Goal: Task Accomplishment & Management: Complete application form

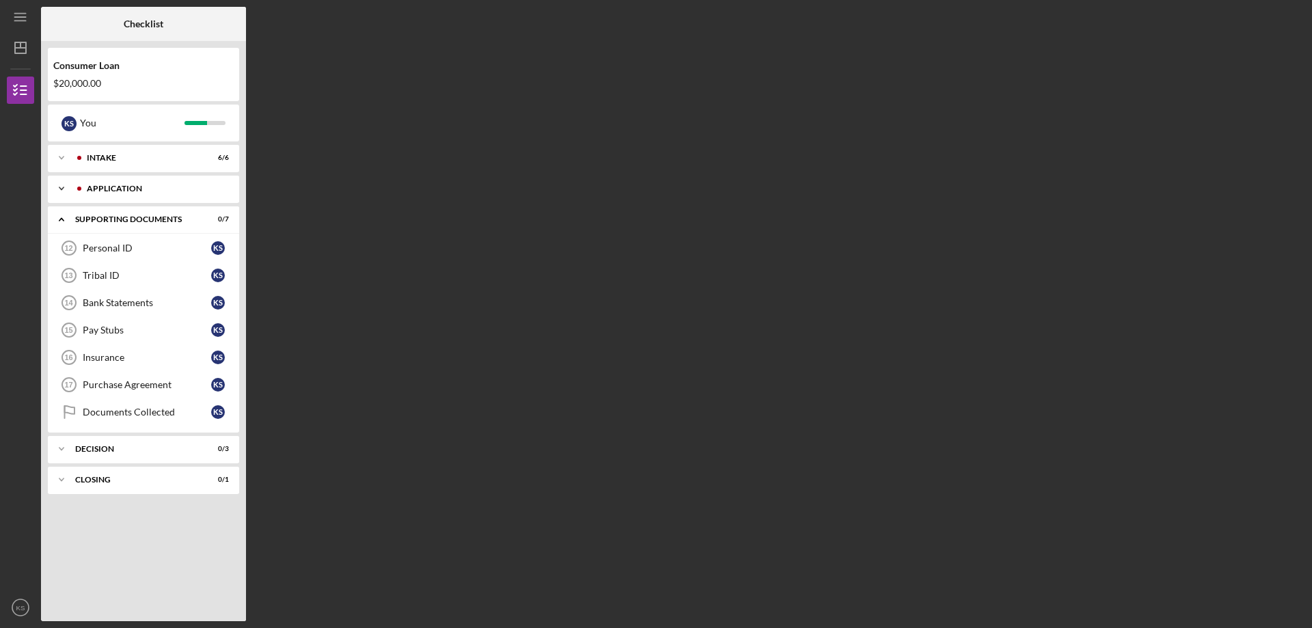
click at [161, 184] on div "Icon/Expander Application 7 / 7" at bounding box center [143, 188] width 191 height 27
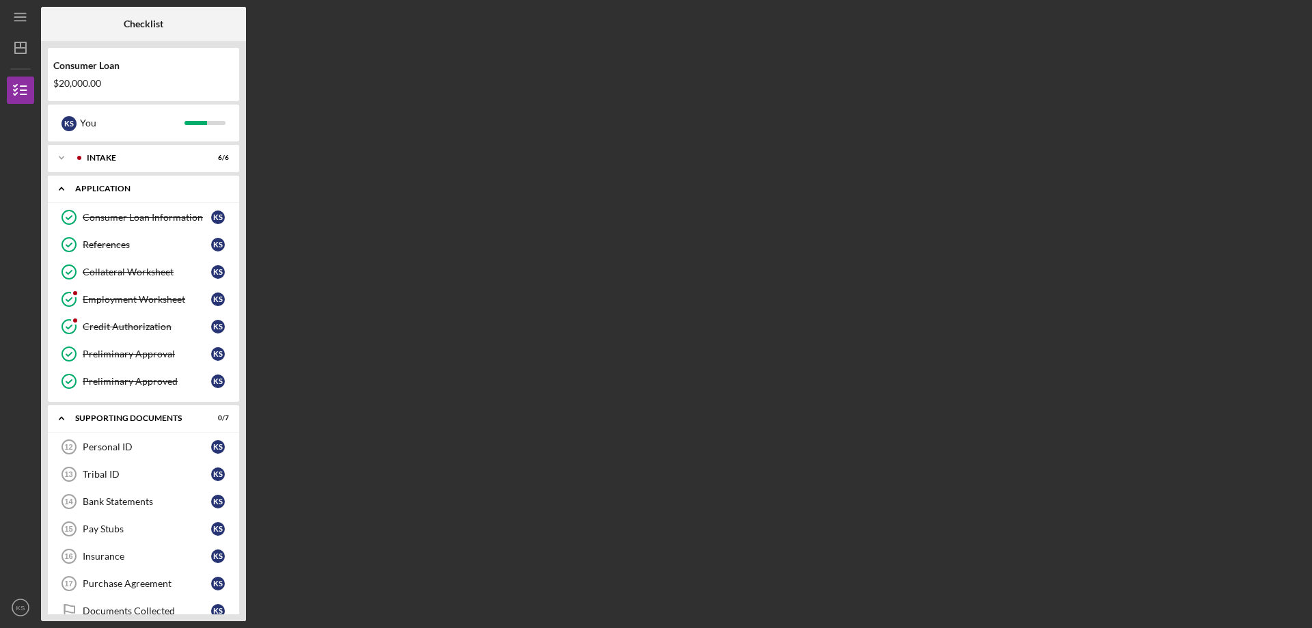
click at [161, 184] on div "Icon/Expander Application 7 / 7" at bounding box center [143, 189] width 191 height 28
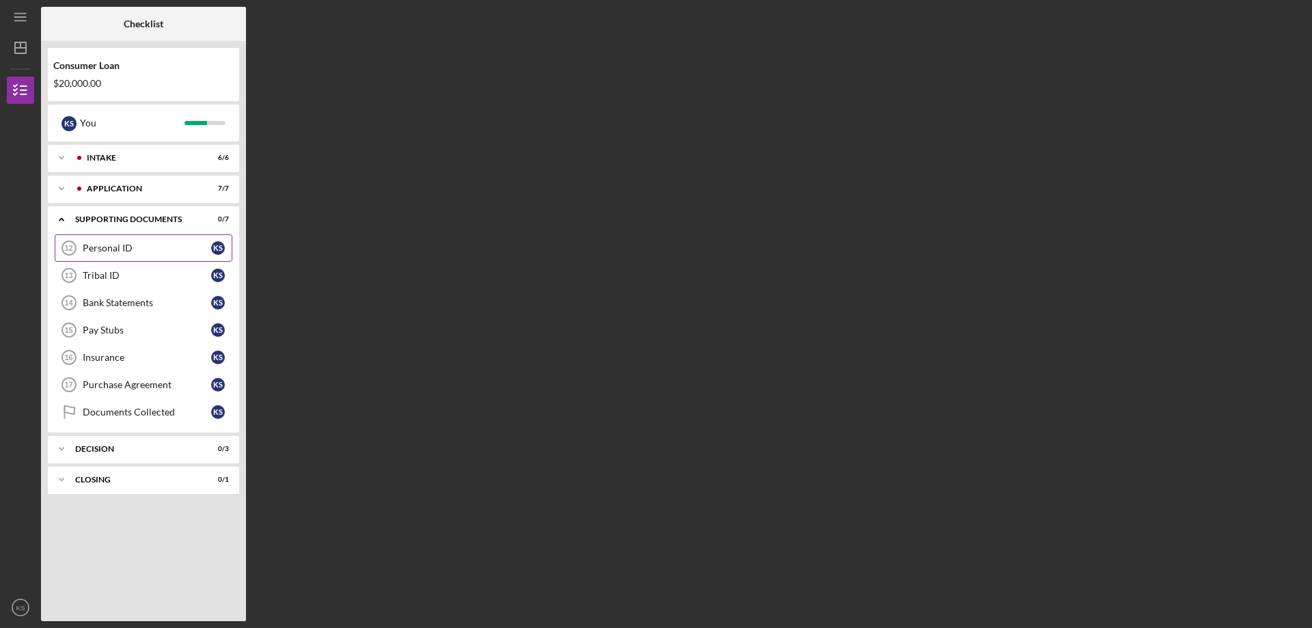
click at [139, 248] on div "Personal ID" at bounding box center [147, 248] width 128 height 11
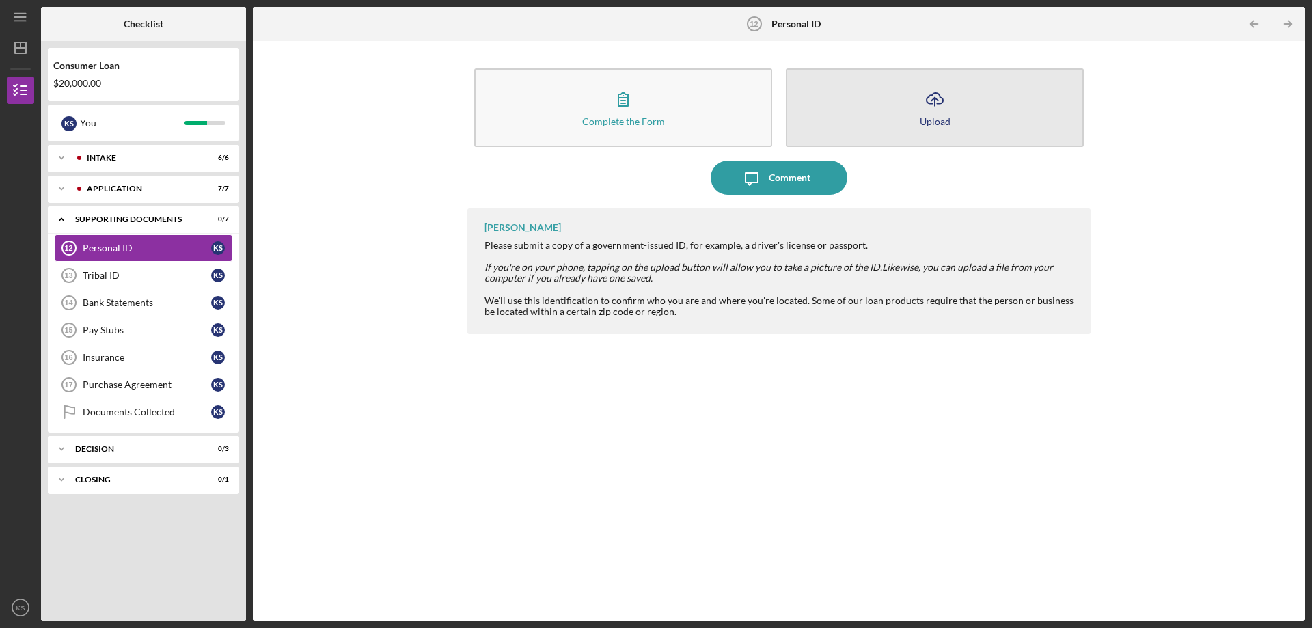
click at [931, 105] on icon "Icon/Upload" at bounding box center [935, 99] width 34 height 34
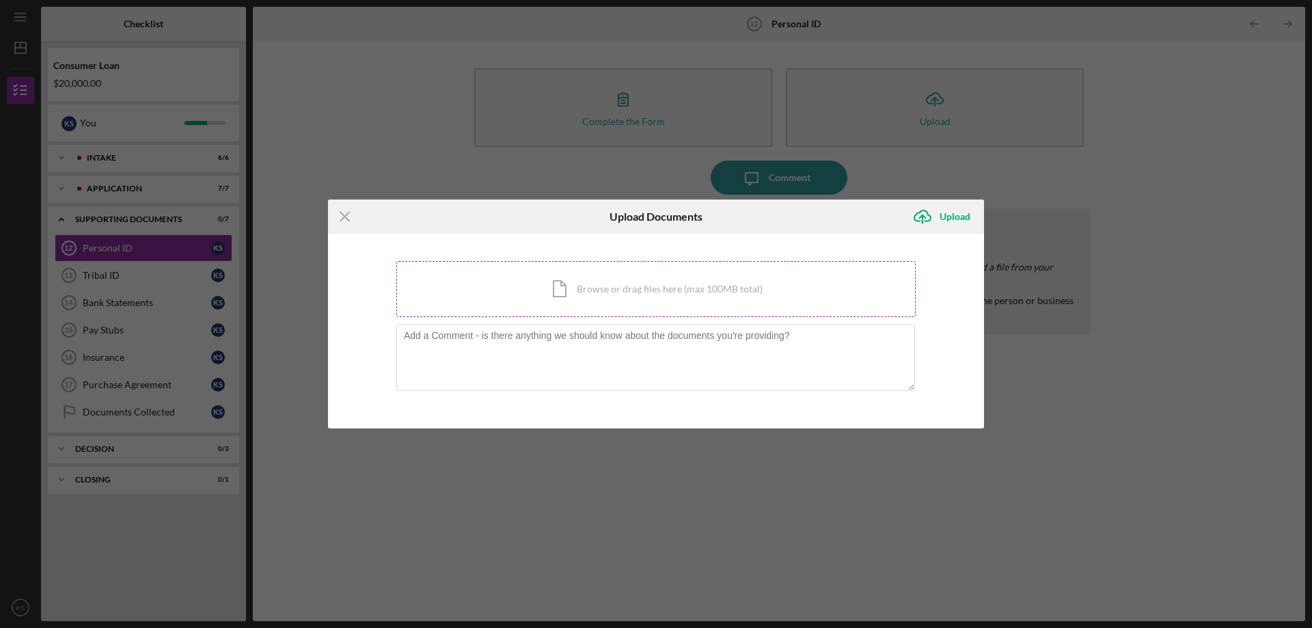
click at [642, 296] on div "Icon/Document Browse or drag files here (max 100MB total) Tap to choose files o…" at bounding box center [655, 289] width 519 height 56
click at [704, 288] on div "Icon/Document Browse or drag files here (max 100MB total) Tap to choose files o…" at bounding box center [655, 289] width 519 height 56
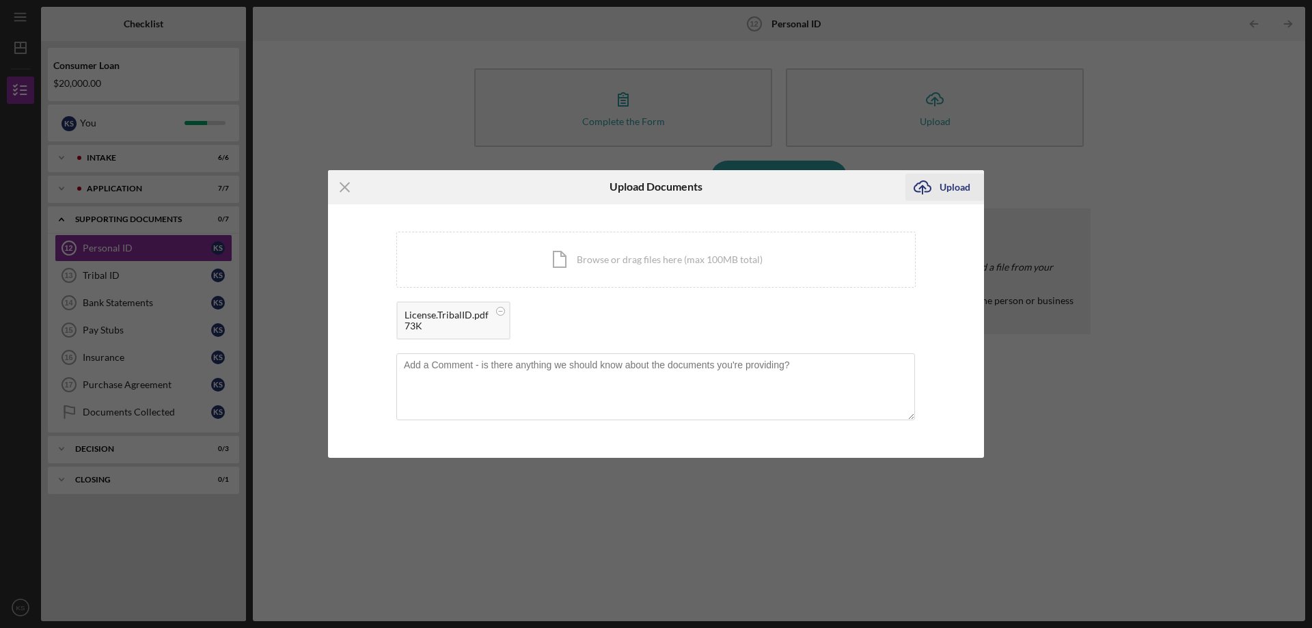
click at [957, 193] on div "Upload" at bounding box center [955, 187] width 31 height 27
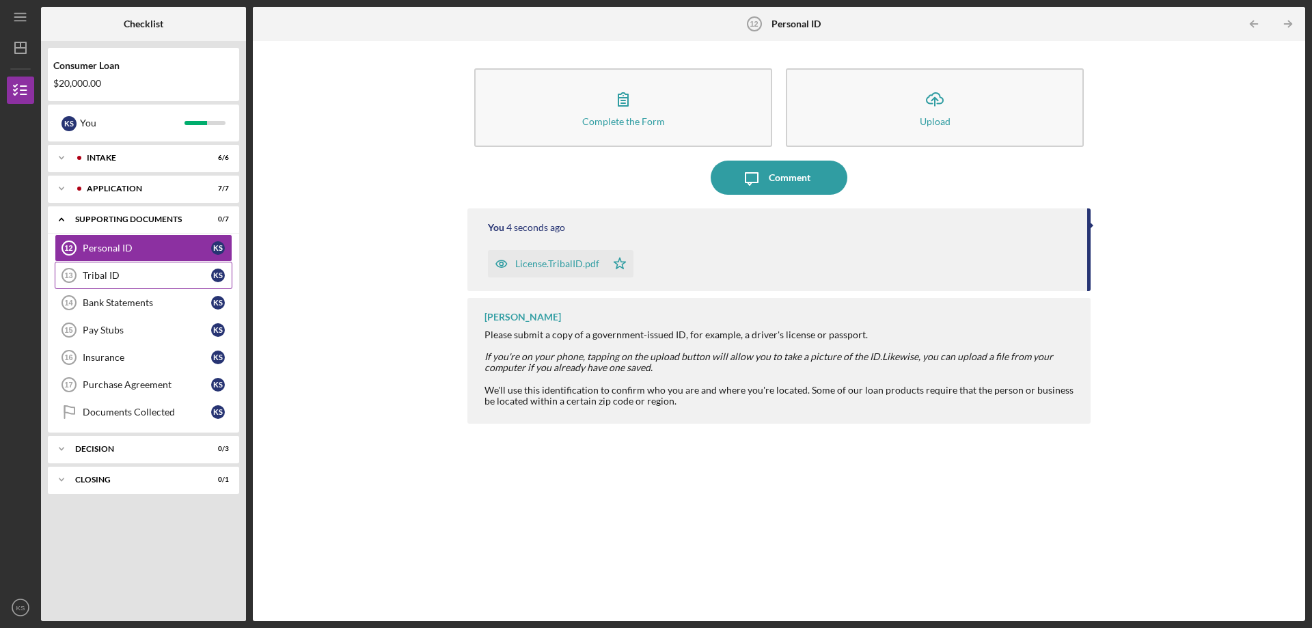
click at [160, 273] on div "Tribal ID" at bounding box center [147, 275] width 128 height 11
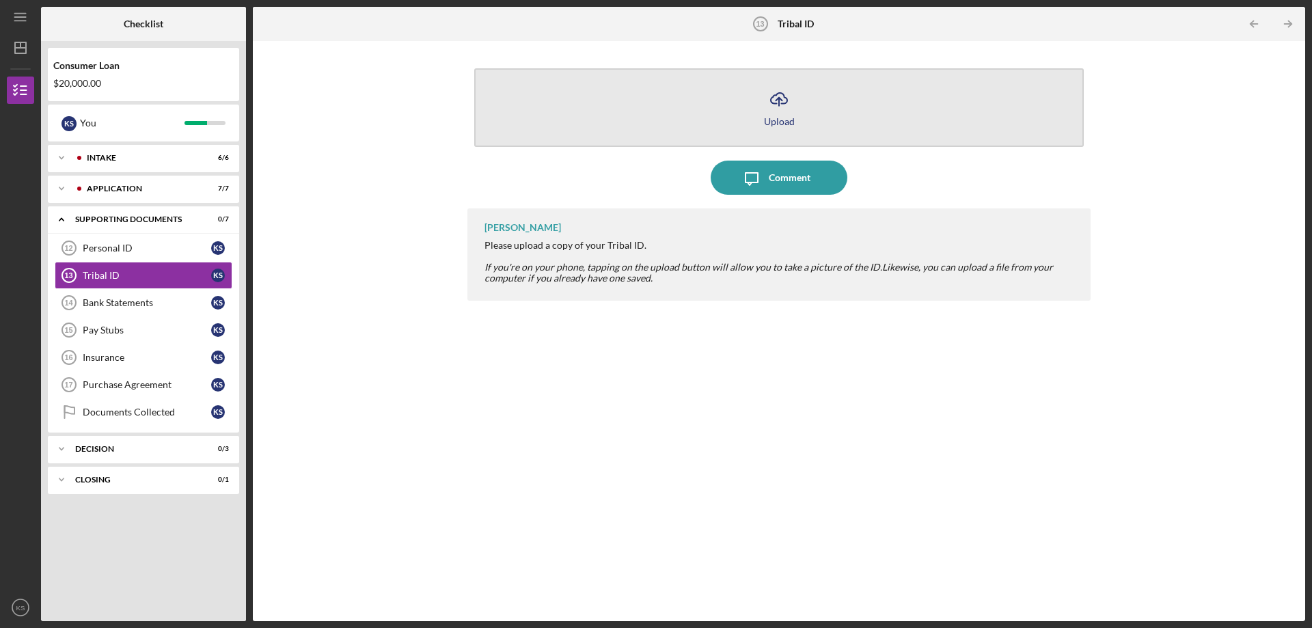
click at [785, 103] on icon "button" at bounding box center [779, 98] width 16 height 10
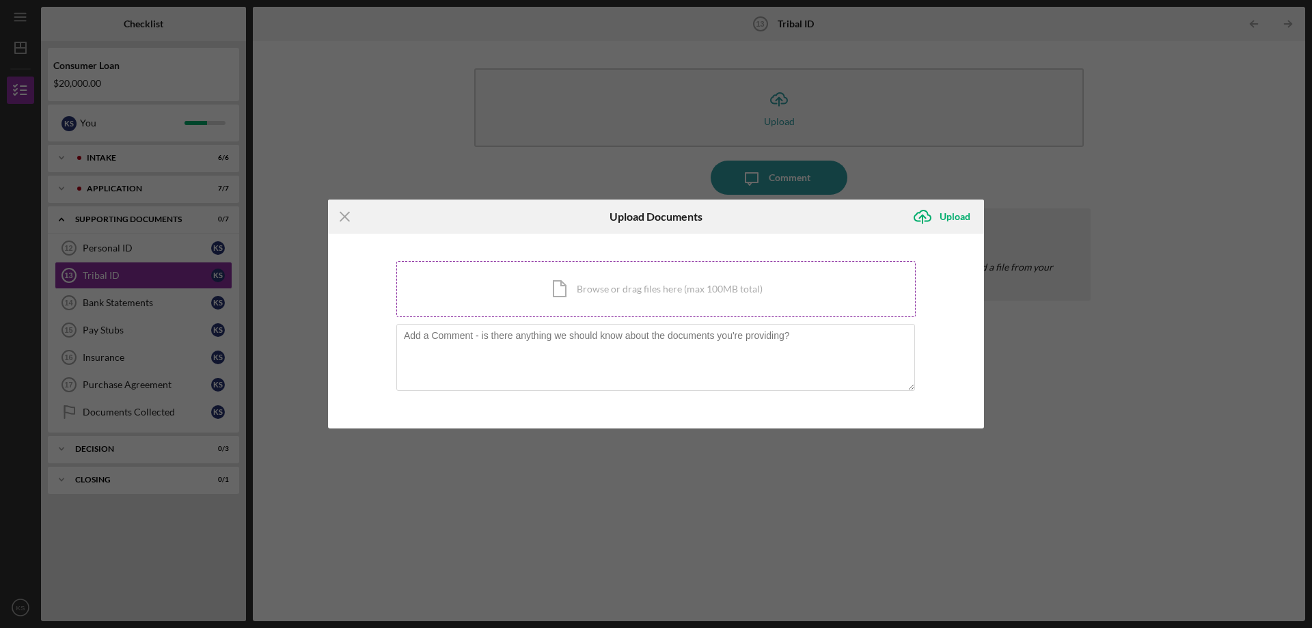
click at [662, 277] on div "Icon/Document Browse or drag files here (max 100MB total) Tap to choose files o…" at bounding box center [655, 289] width 519 height 56
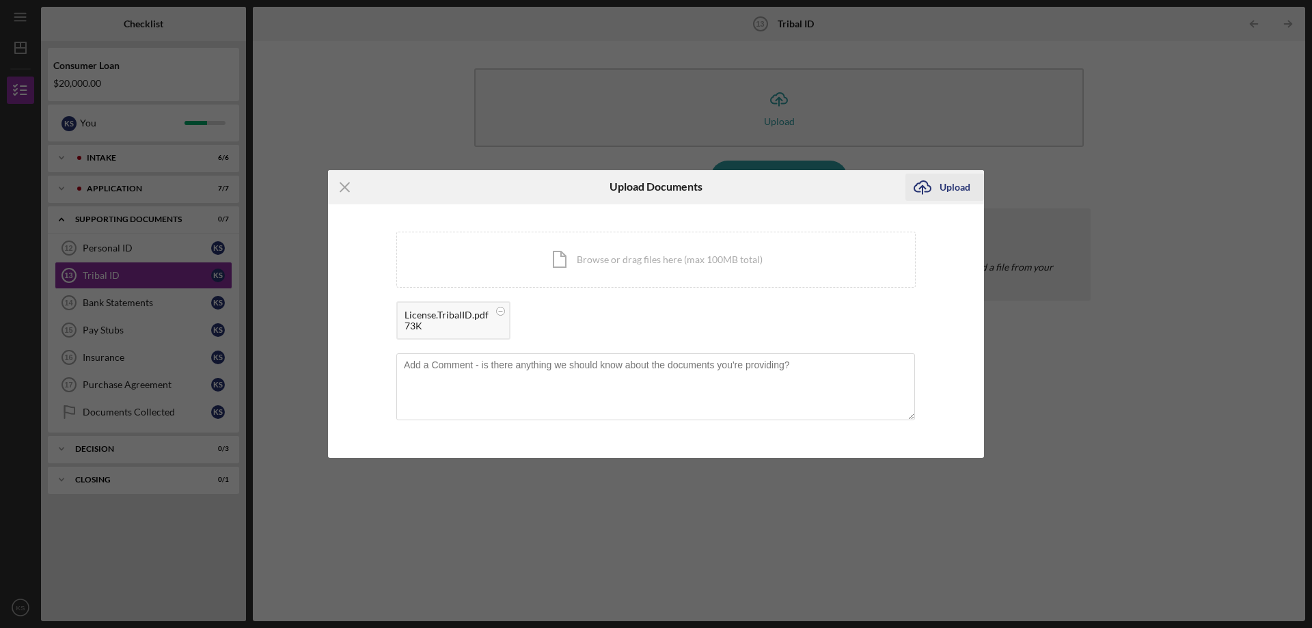
click at [937, 186] on icon "Icon/Upload" at bounding box center [922, 187] width 34 height 34
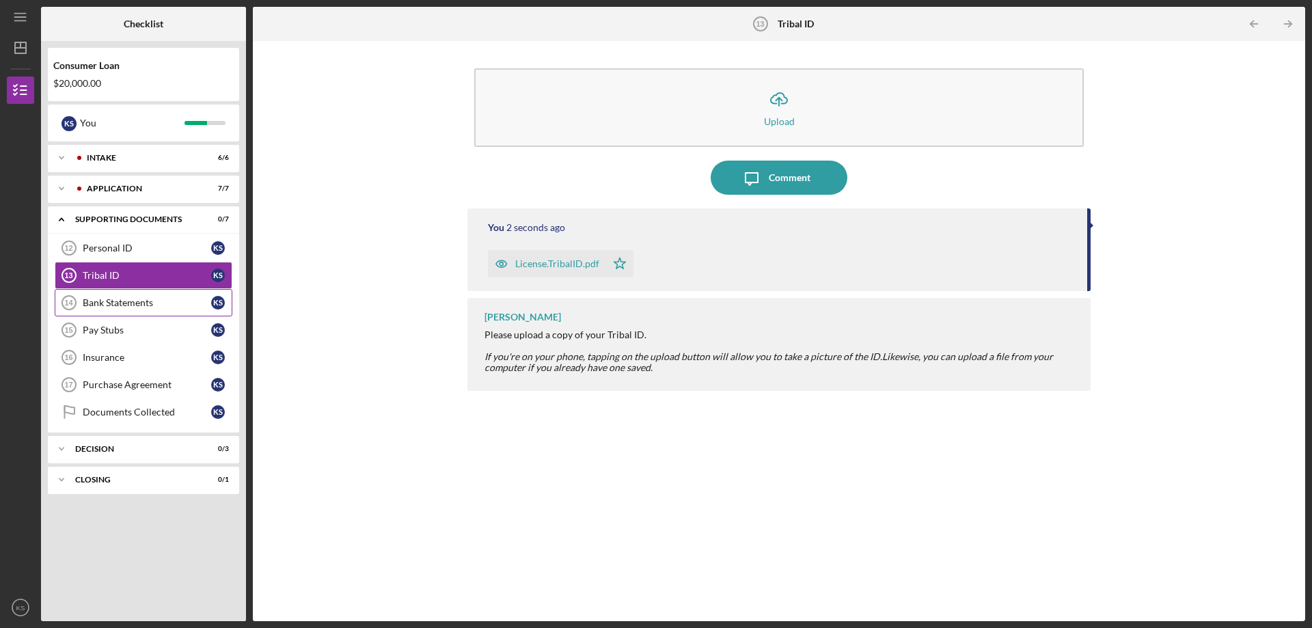
click at [139, 305] on div "Bank Statements" at bounding box center [147, 302] width 128 height 11
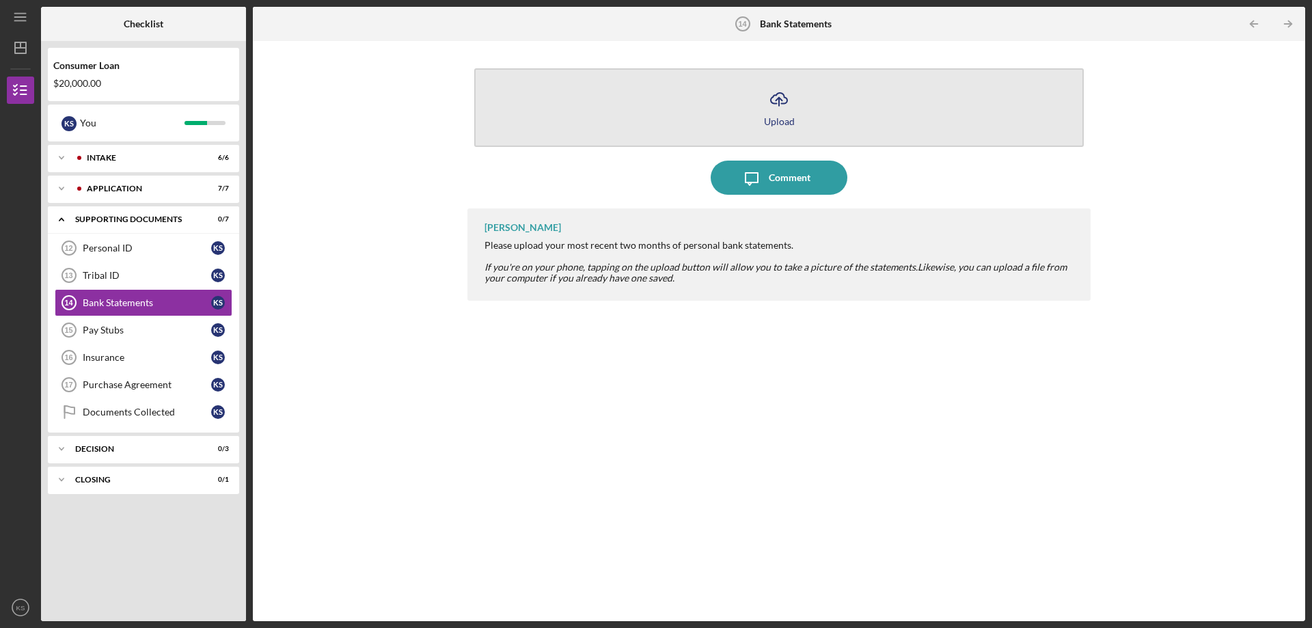
click at [780, 109] on icon "Icon/Upload" at bounding box center [779, 99] width 34 height 34
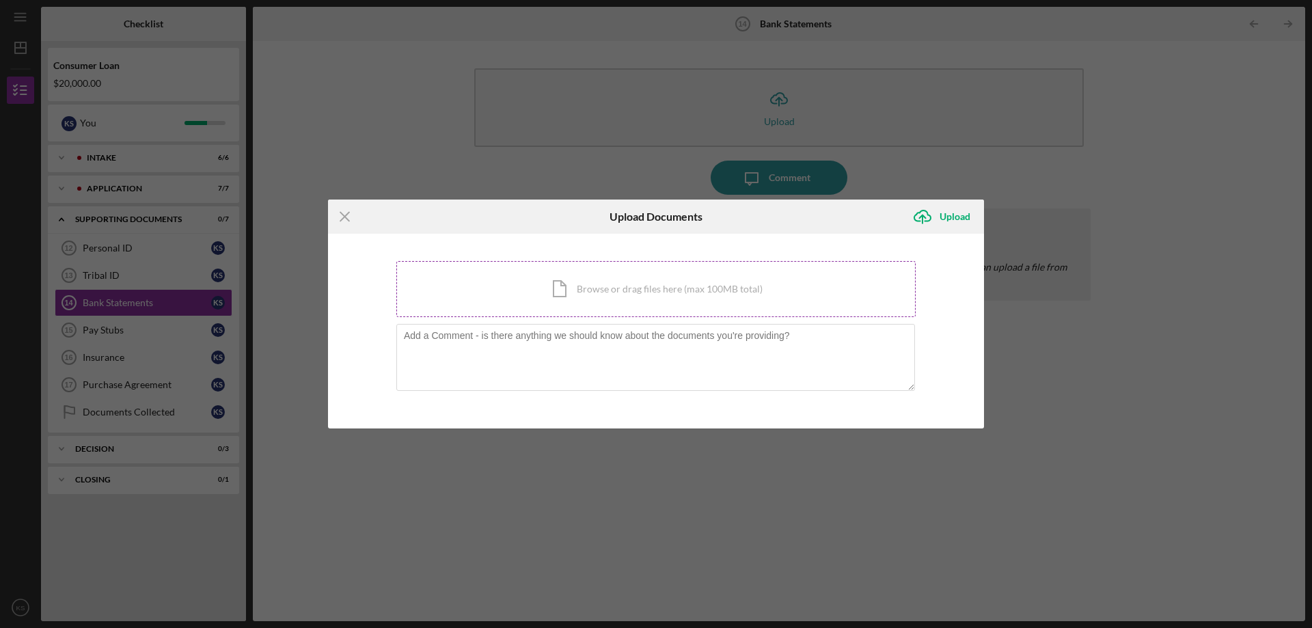
click at [604, 286] on div "Icon/Document Browse or drag files here (max 100MB total) Tap to choose files o…" at bounding box center [655, 289] width 519 height 56
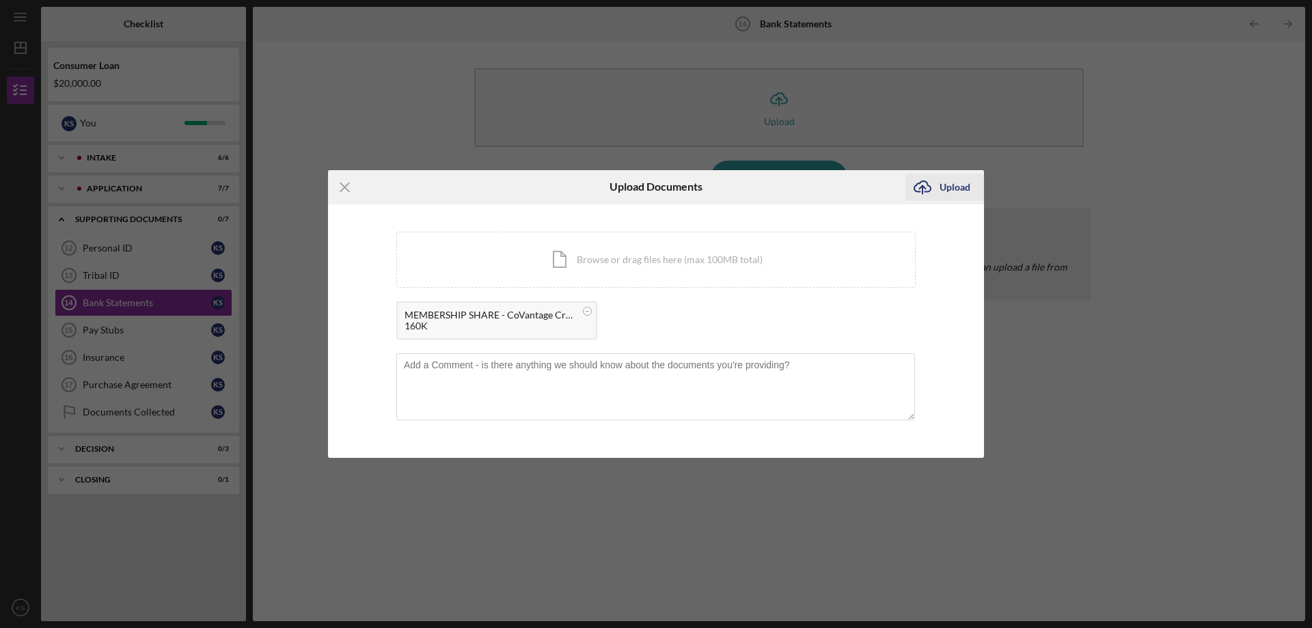
click at [953, 180] on div "Upload" at bounding box center [955, 187] width 31 height 27
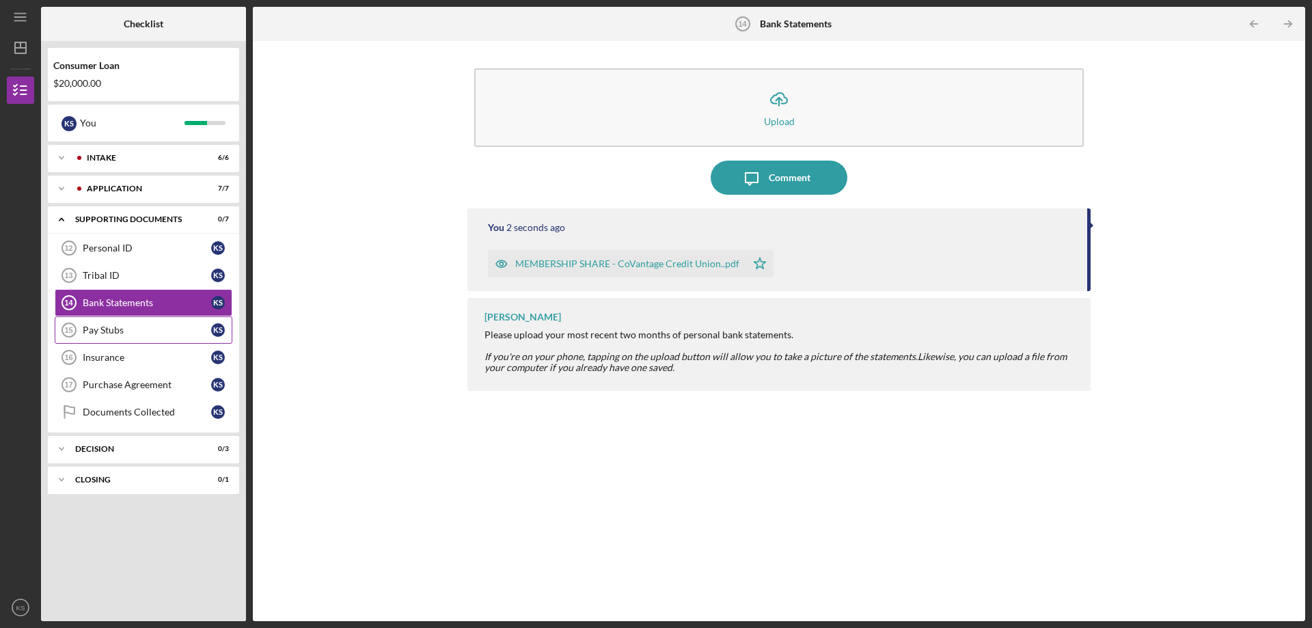
click at [102, 329] on div "Pay Stubs" at bounding box center [147, 330] width 128 height 11
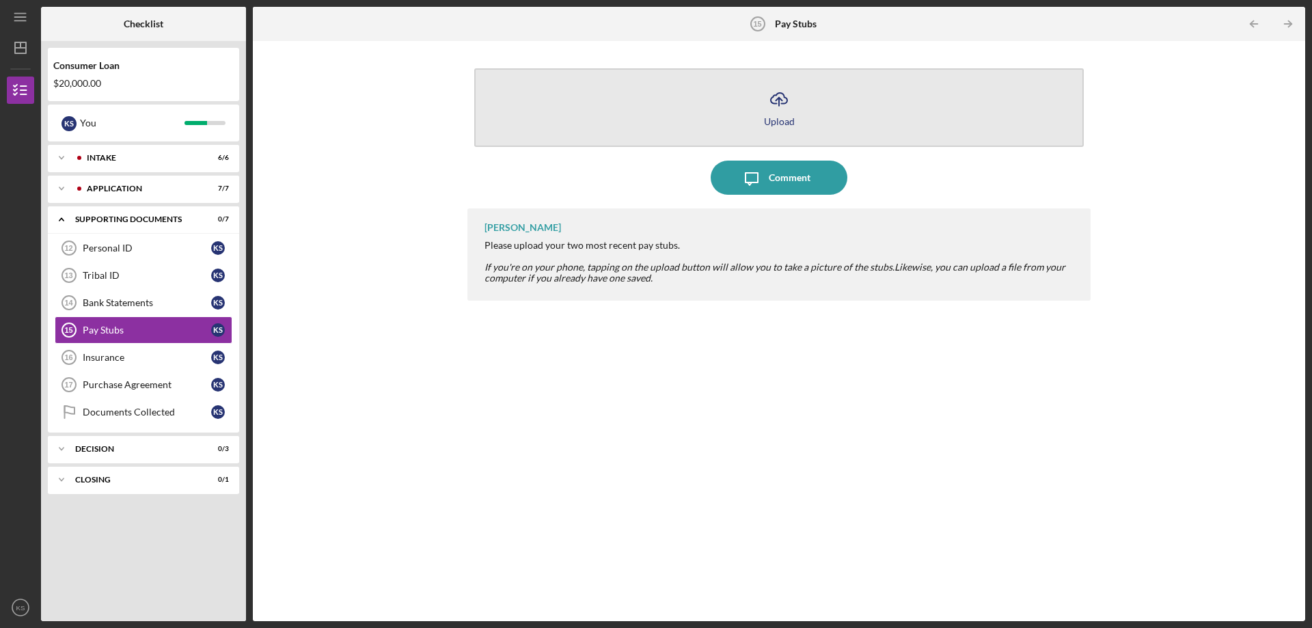
click at [778, 87] on icon "Icon/Upload" at bounding box center [779, 99] width 34 height 34
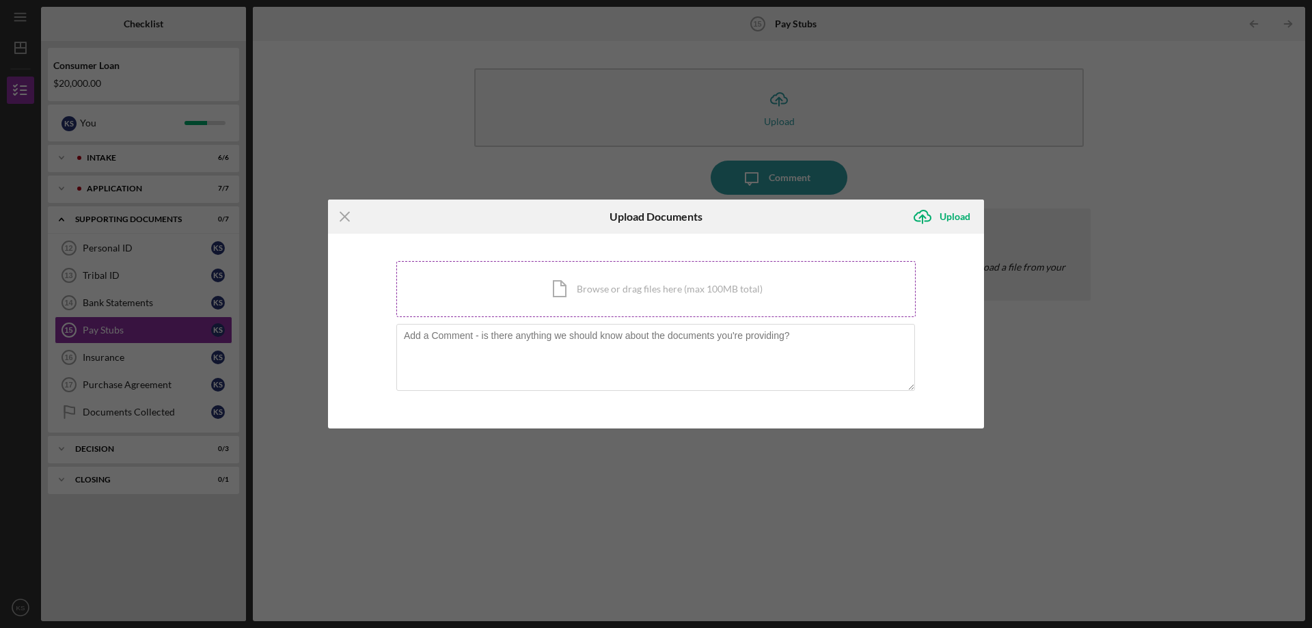
click at [658, 277] on div "Icon/Document Browse or drag files here (max 100MB total) Tap to choose files o…" at bounding box center [655, 289] width 519 height 56
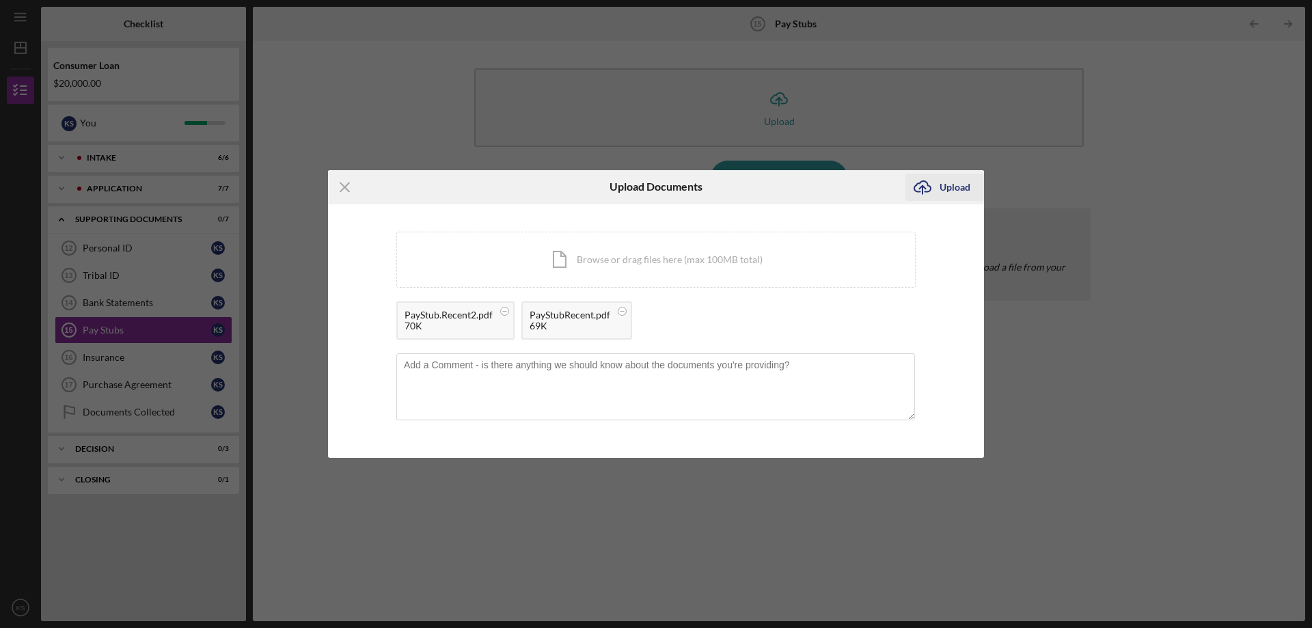
click at [943, 184] on div "Upload" at bounding box center [955, 187] width 31 height 27
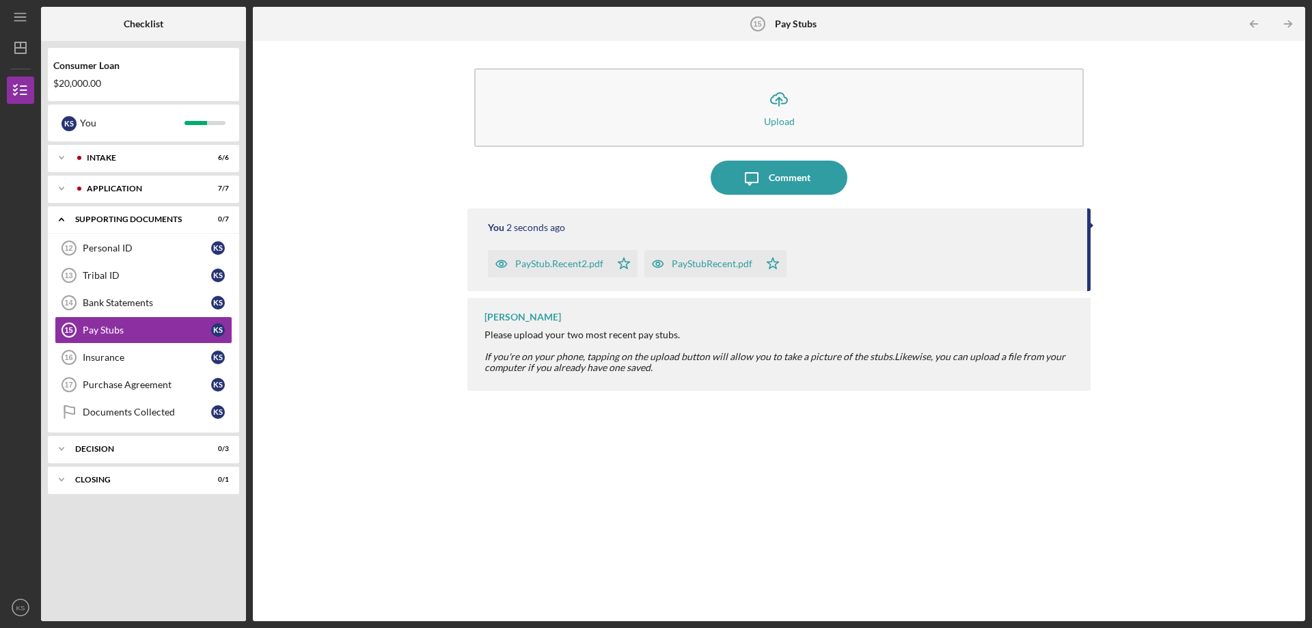
click at [701, 262] on div "PayStubRecent.pdf" at bounding box center [712, 263] width 81 height 11
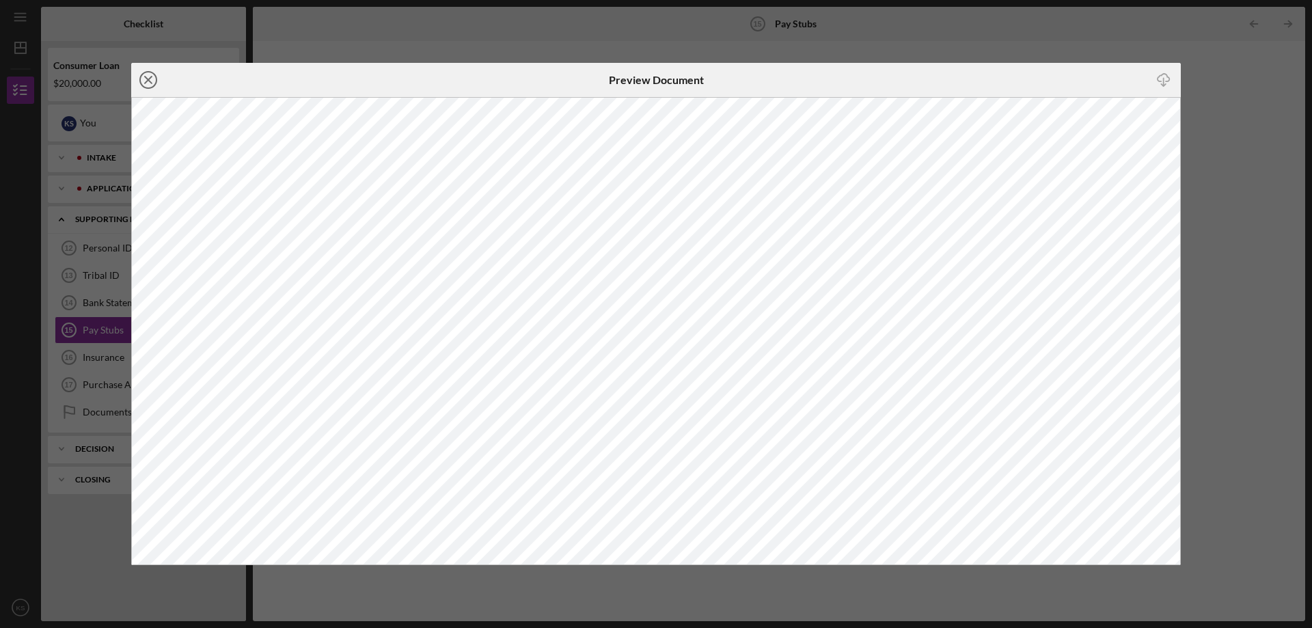
click at [141, 78] on circle at bounding box center [148, 80] width 16 height 16
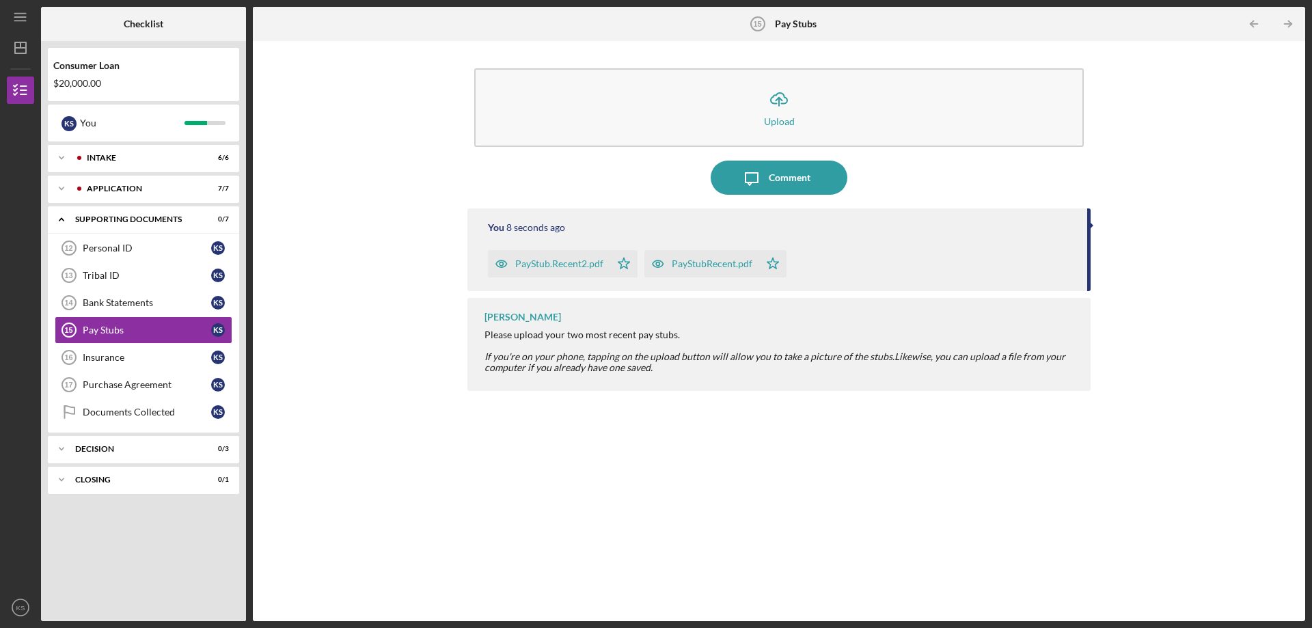
click at [567, 262] on div "PayStub.Recent2.pdf" at bounding box center [559, 263] width 88 height 11
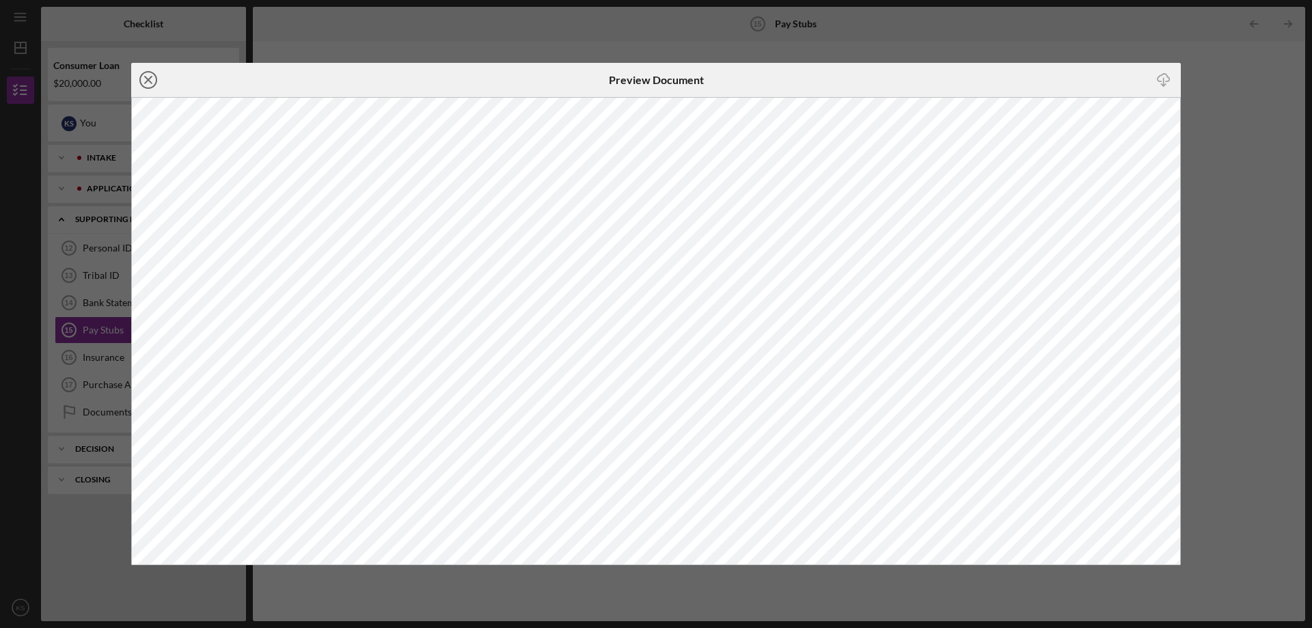
click at [147, 74] on icon "Icon/Close" at bounding box center [148, 80] width 34 height 34
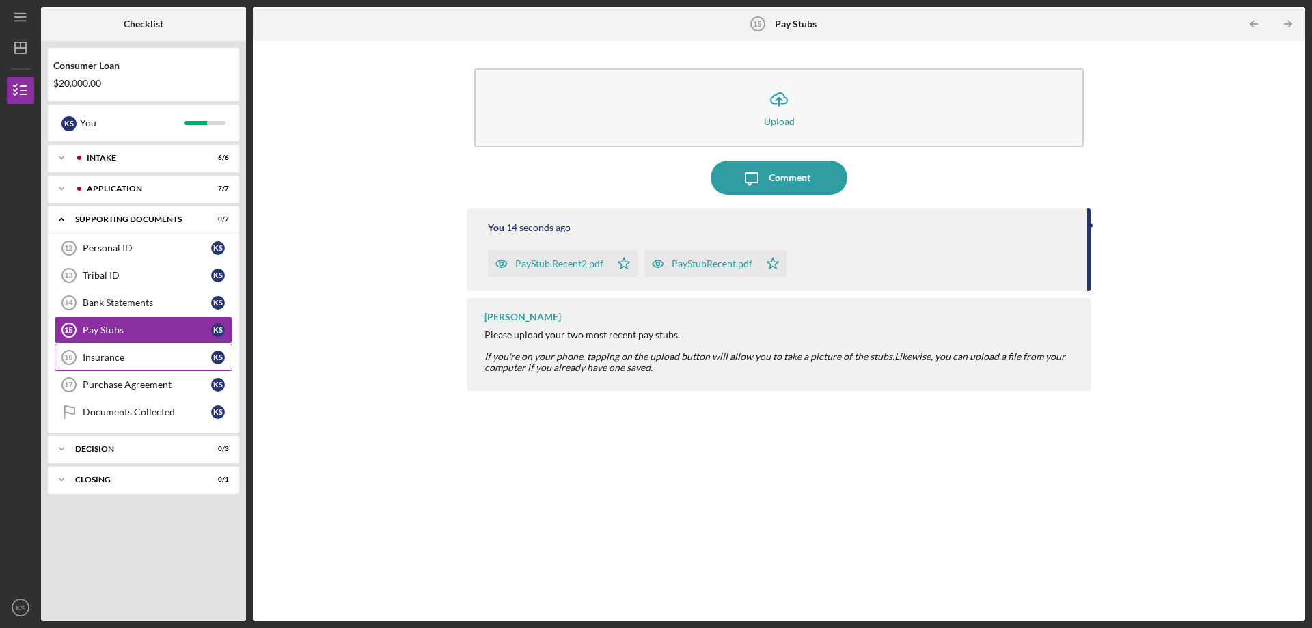
click at [133, 359] on div "Insurance" at bounding box center [147, 357] width 128 height 11
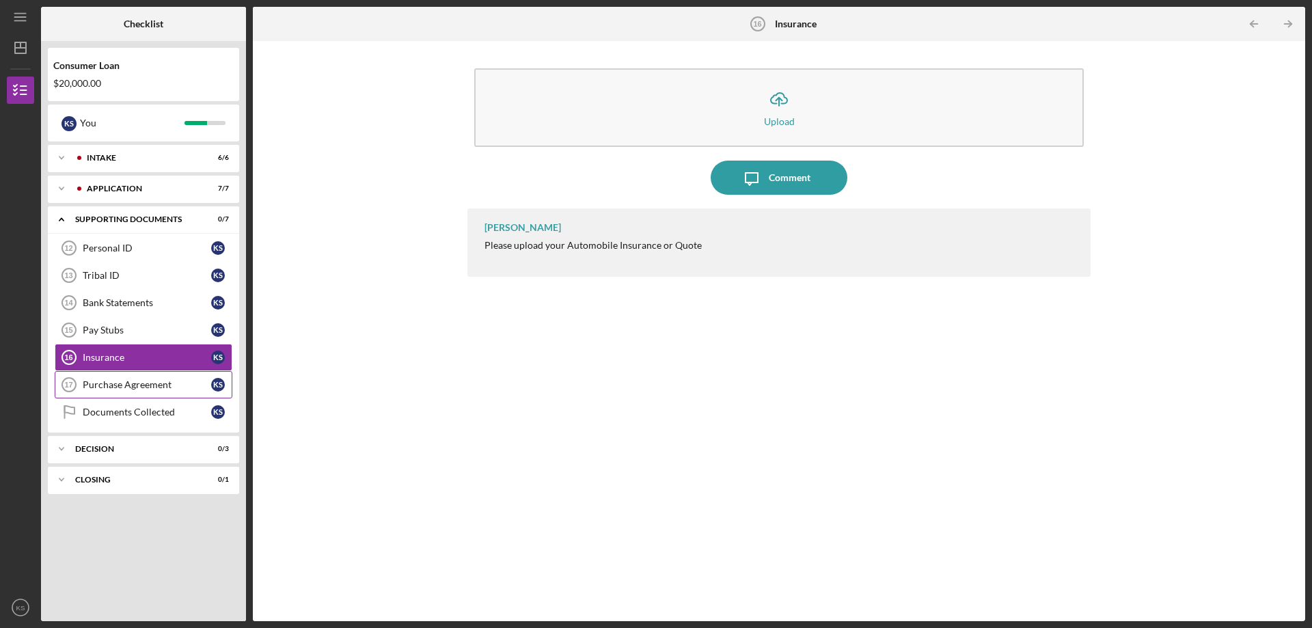
click at [107, 386] on div "Purchase Agreement" at bounding box center [147, 384] width 128 height 11
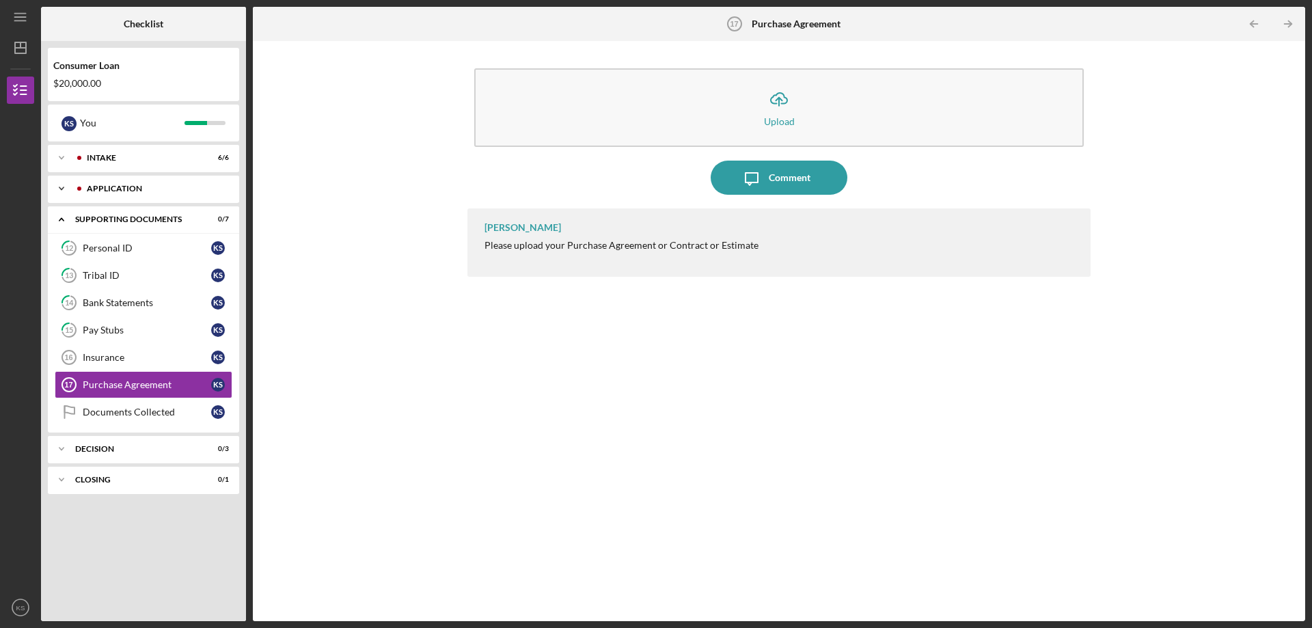
click at [123, 187] on div "Application" at bounding box center [154, 189] width 135 height 8
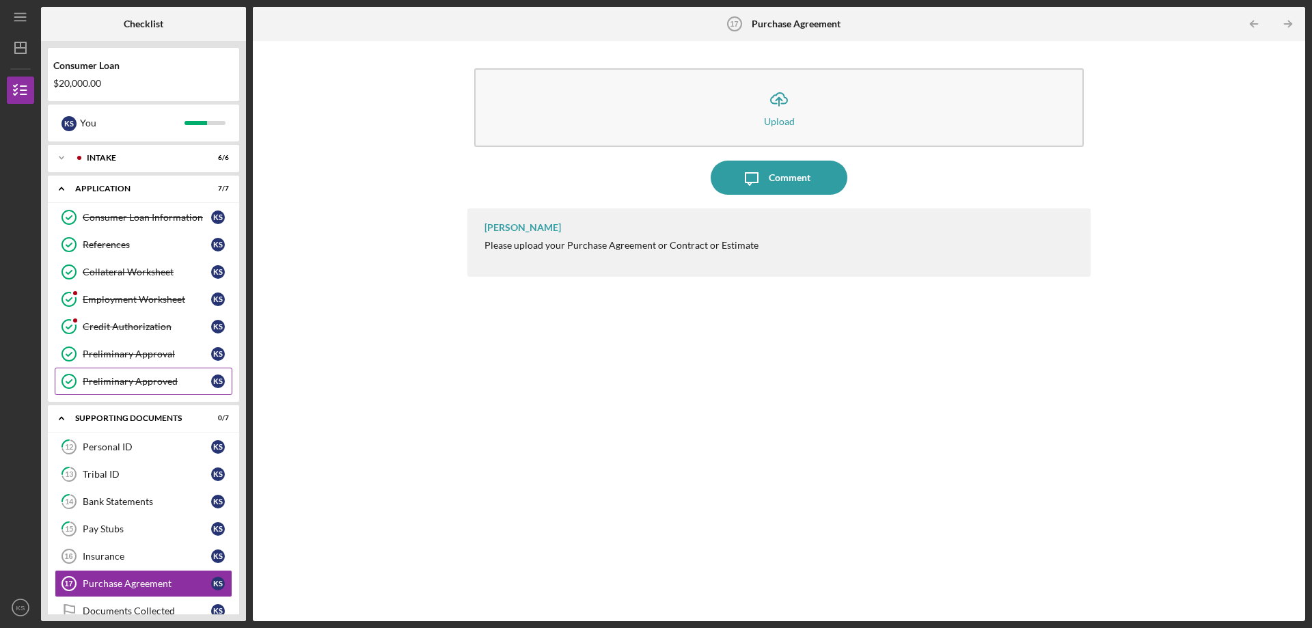
click at [122, 374] on link "Preliminary Approved Preliminary Approved K S" at bounding box center [144, 381] width 178 height 27
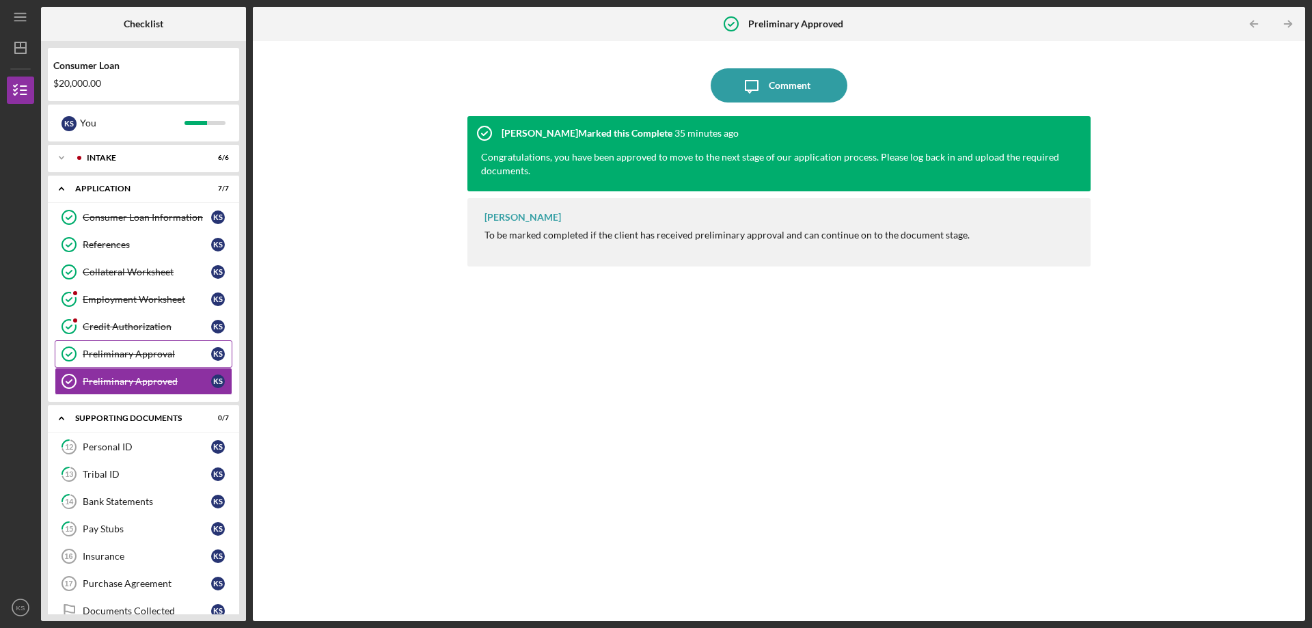
click at [126, 349] on div "Preliminary Approval" at bounding box center [147, 354] width 128 height 11
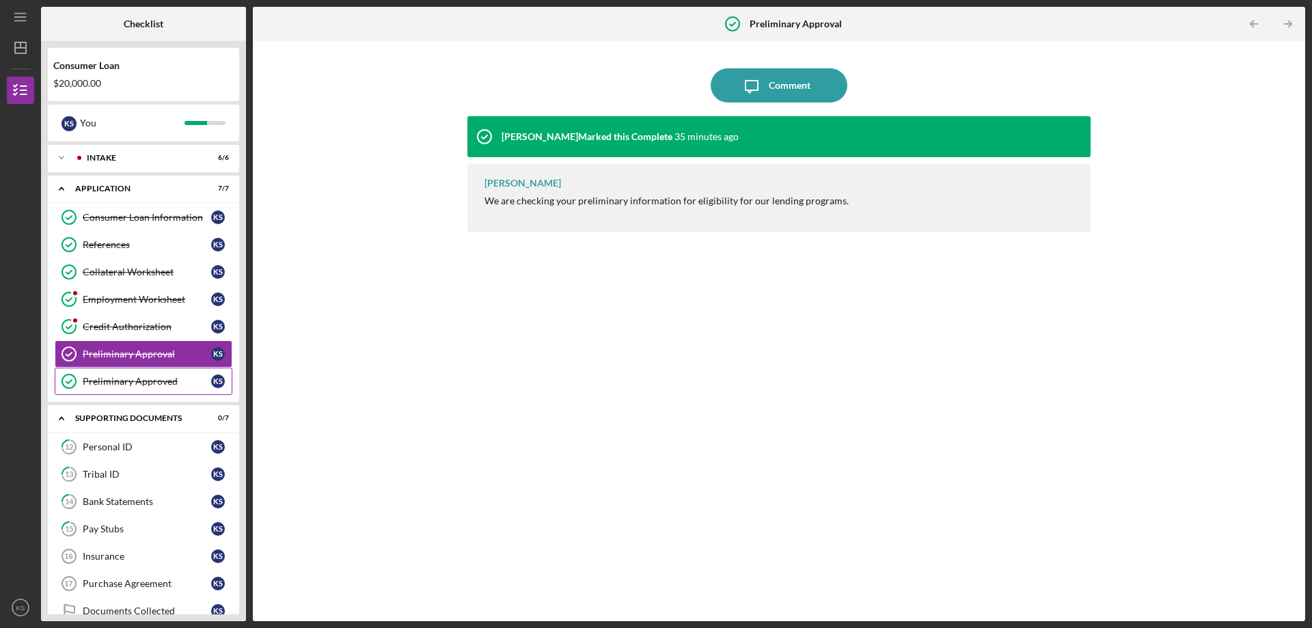
click at [126, 383] on div "Preliminary Approved" at bounding box center [147, 381] width 128 height 11
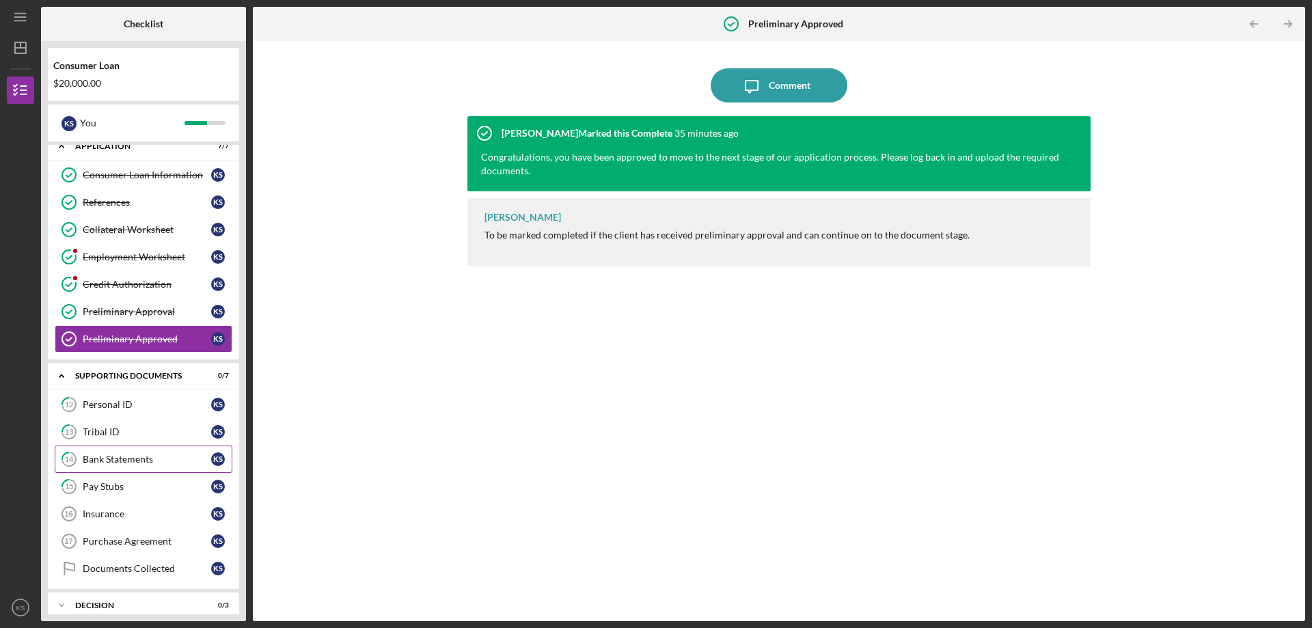
scroll to position [85, 0]
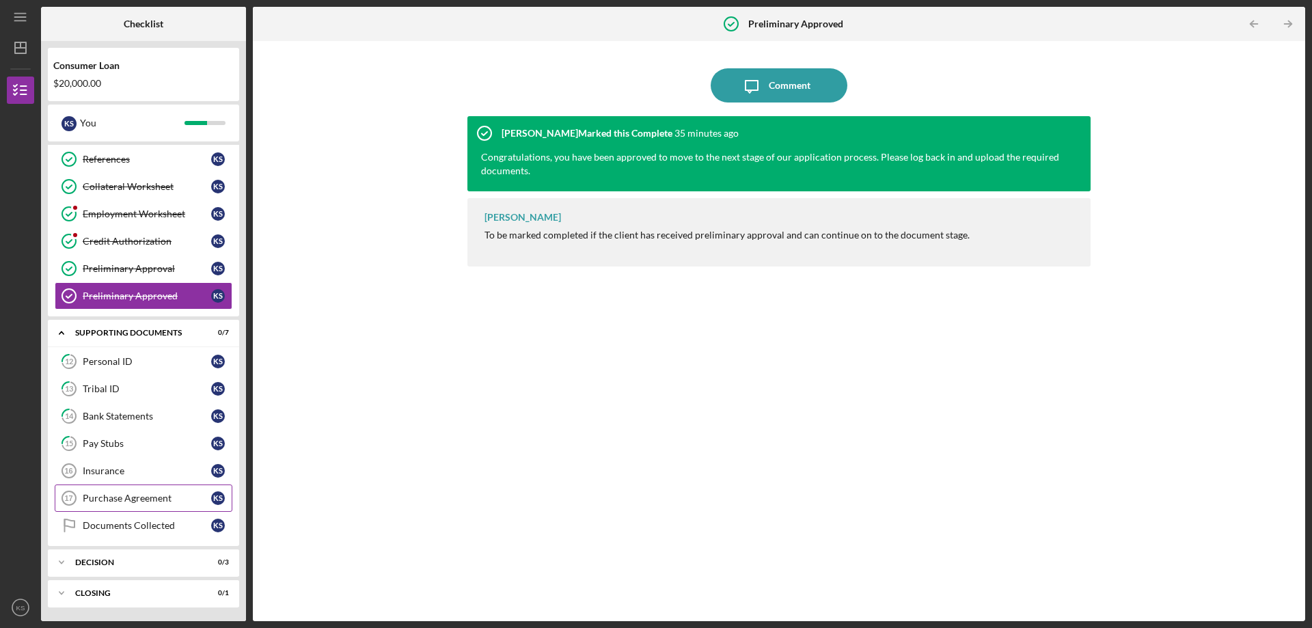
click at [110, 499] on div "Purchase Agreement" at bounding box center [147, 498] width 128 height 11
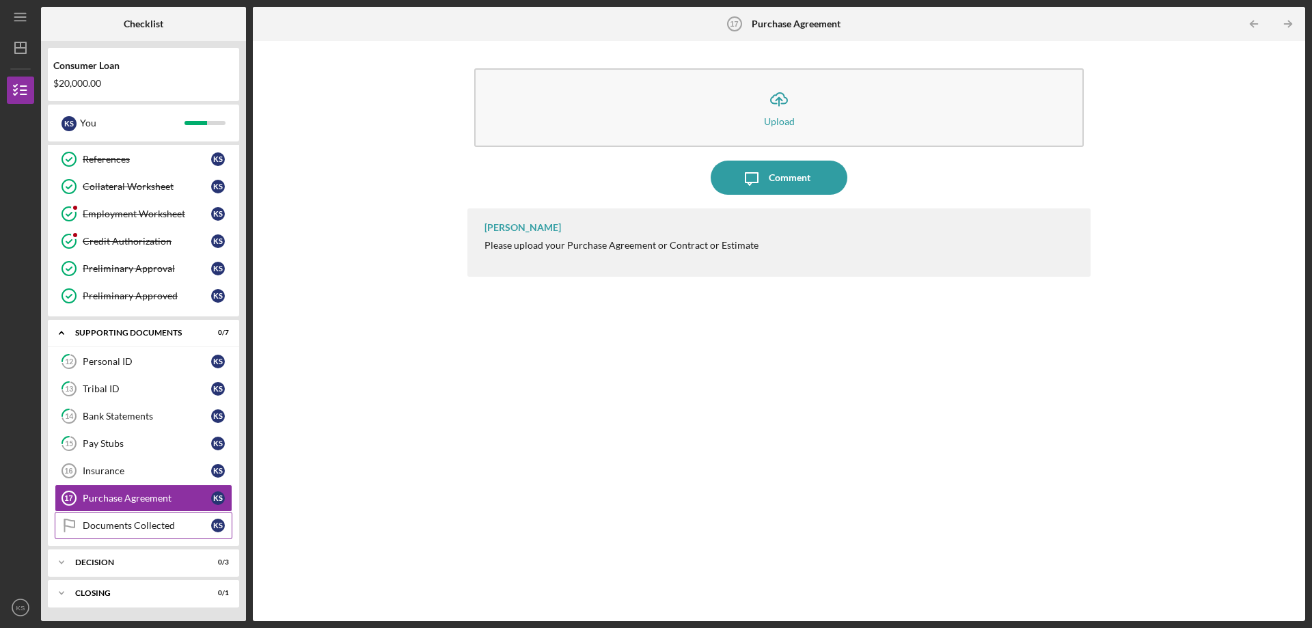
click at [110, 528] on div "Documents Collected" at bounding box center [147, 525] width 128 height 11
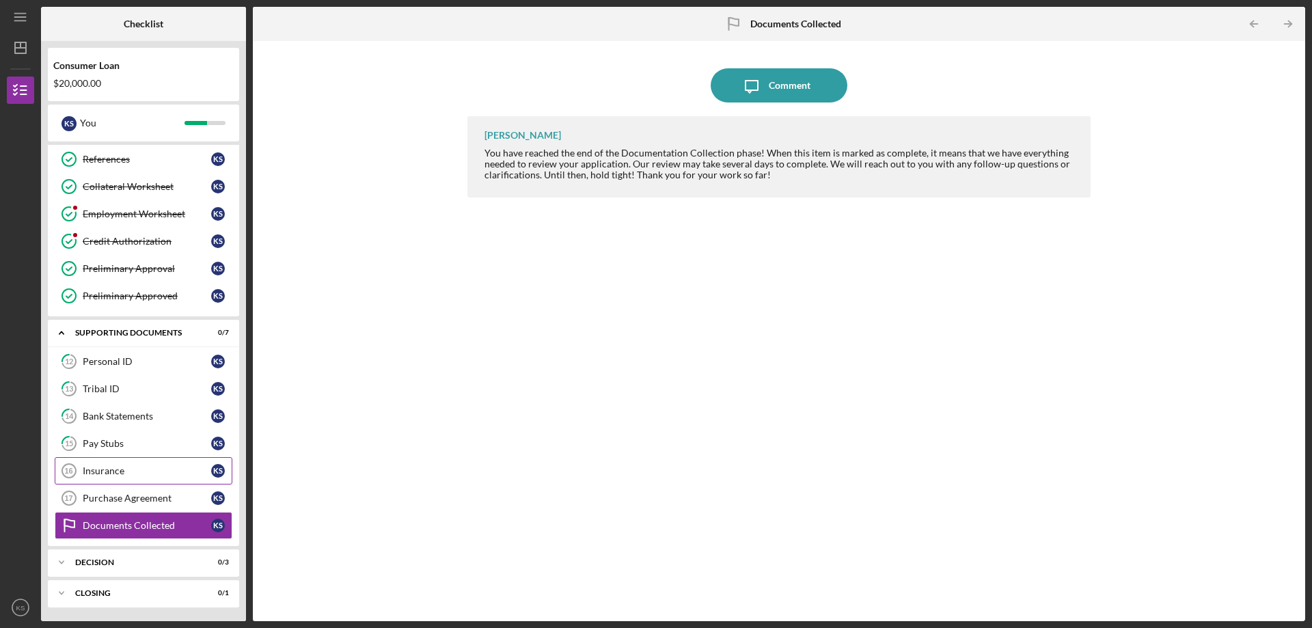
click at [111, 467] on div "Insurance" at bounding box center [147, 470] width 128 height 11
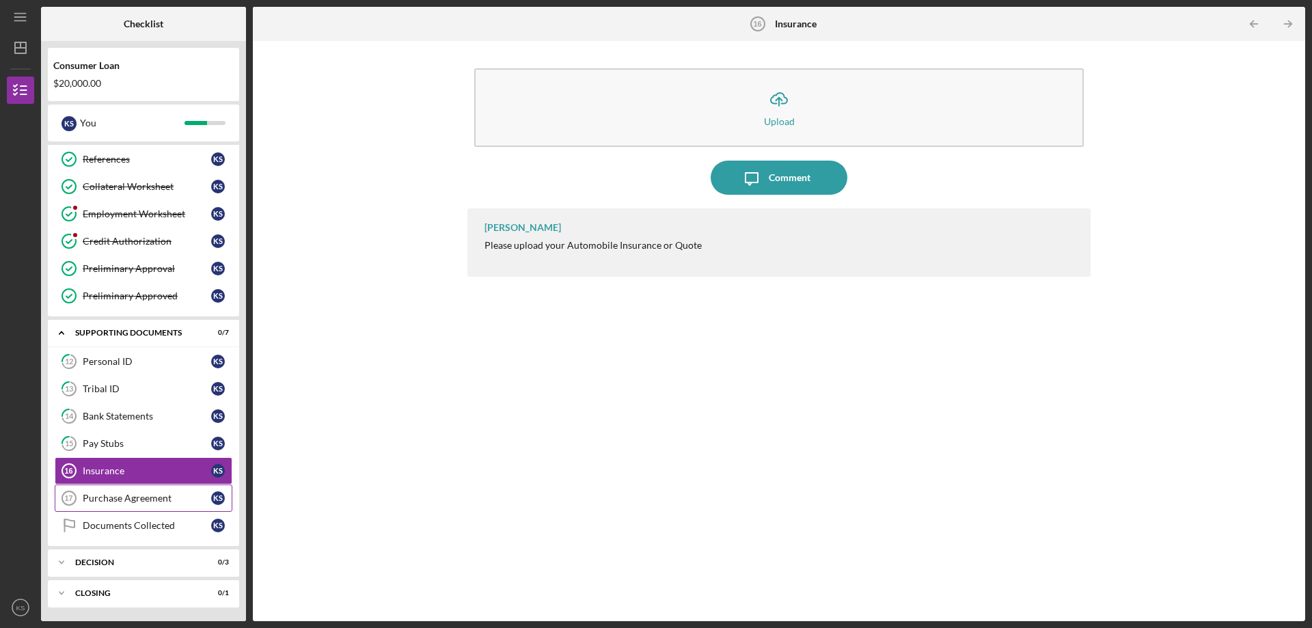
click at [97, 499] on div "Purchase Agreement" at bounding box center [147, 498] width 128 height 11
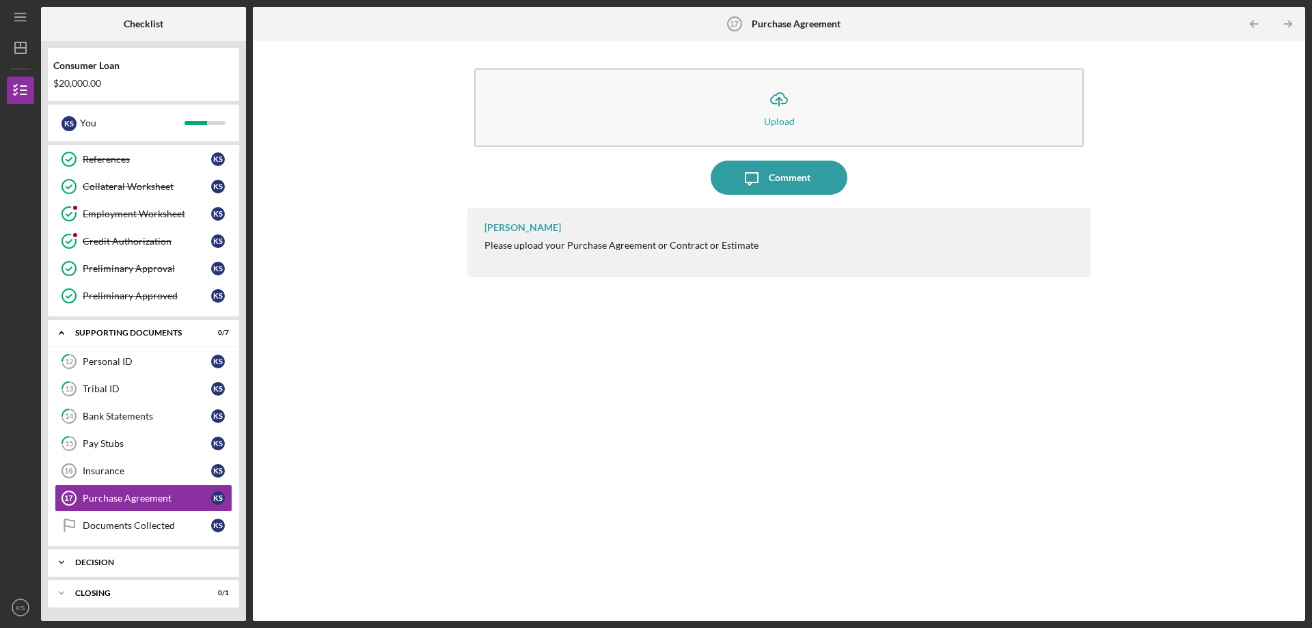
click at [104, 559] on div "Decision" at bounding box center [148, 562] width 147 height 8
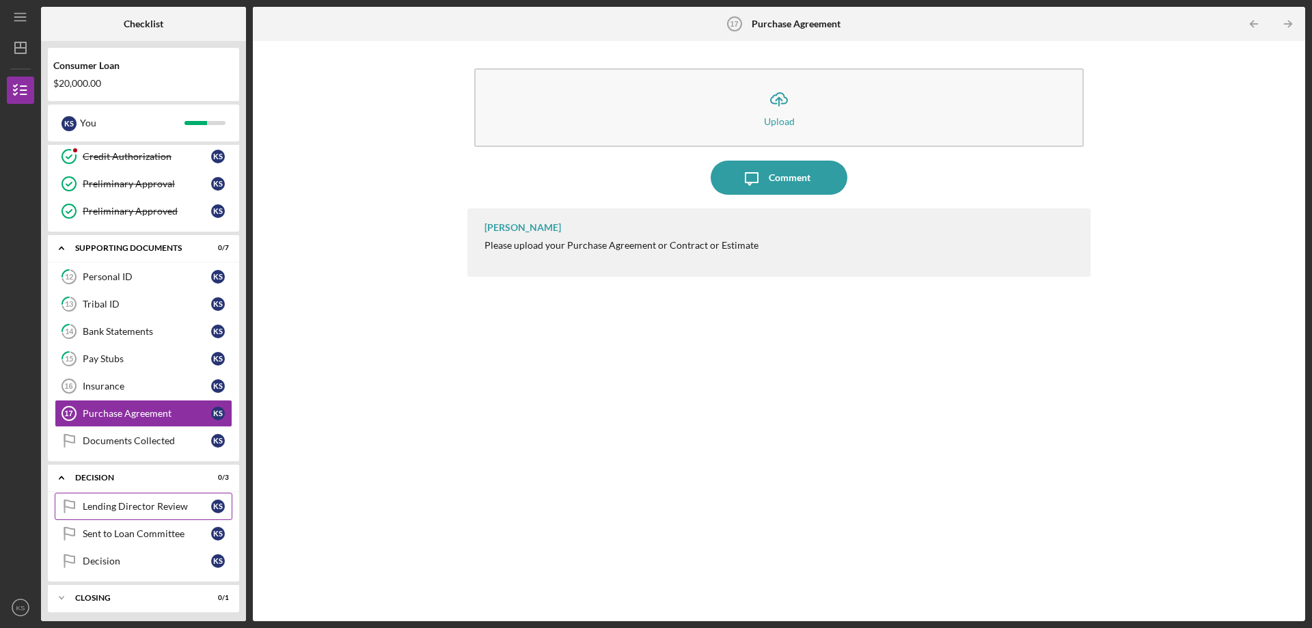
scroll to position [175, 0]
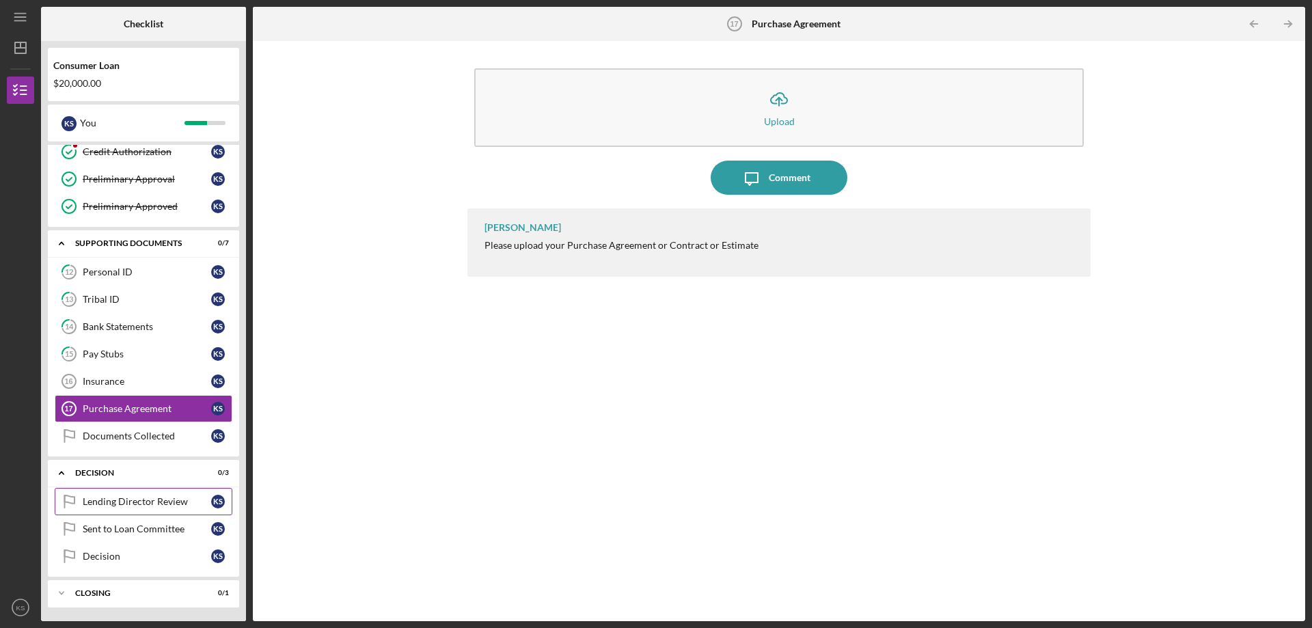
click at [134, 502] on div "Lending Director Review" at bounding box center [147, 501] width 128 height 11
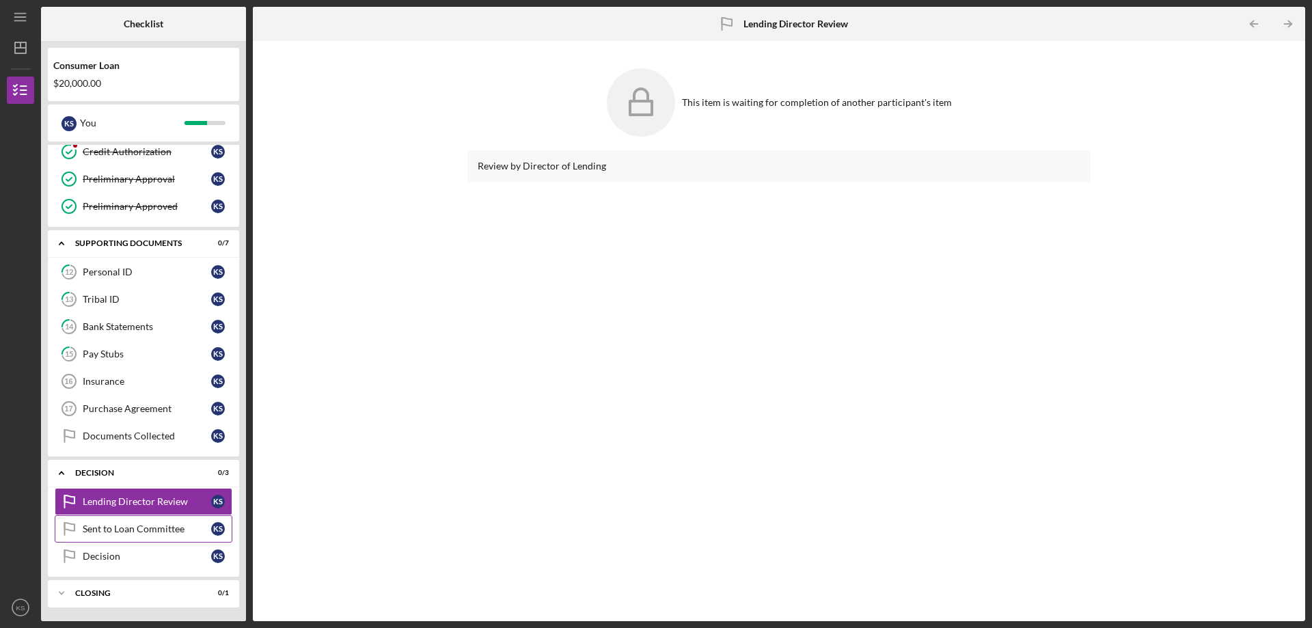
click at [133, 533] on div "Sent to Loan Committee" at bounding box center [147, 528] width 128 height 11
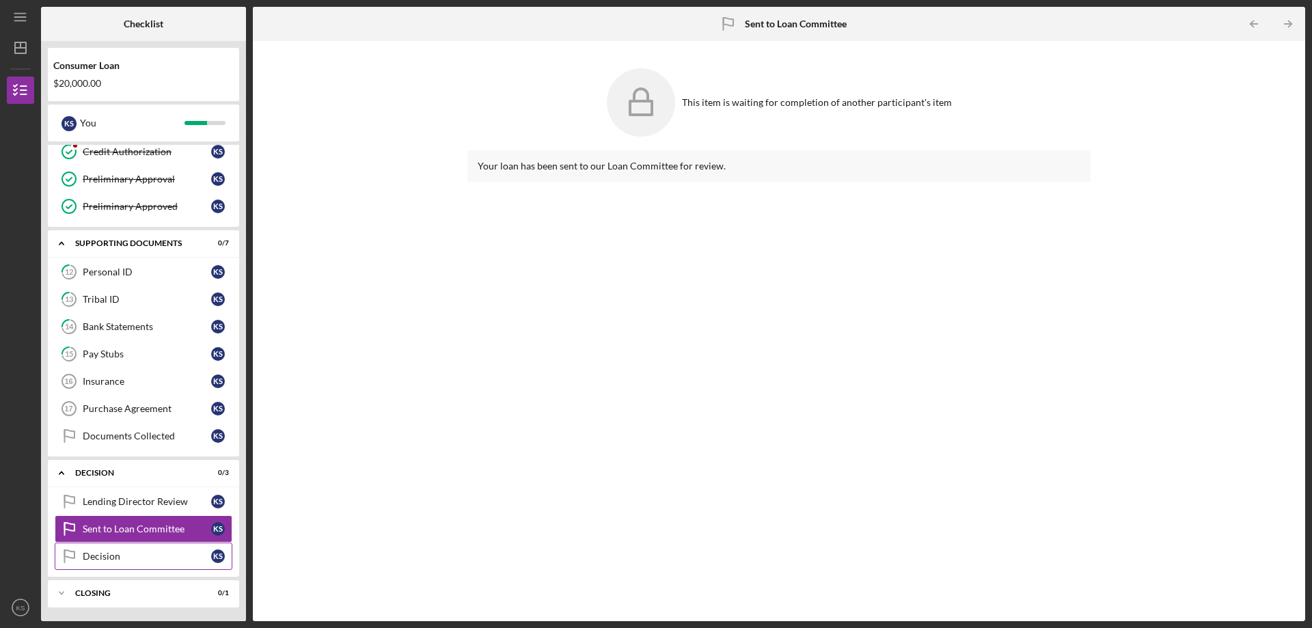
click at [132, 550] on link "Decision Decision K S" at bounding box center [144, 556] width 178 height 27
